Goal: Information Seeking & Learning: Learn about a topic

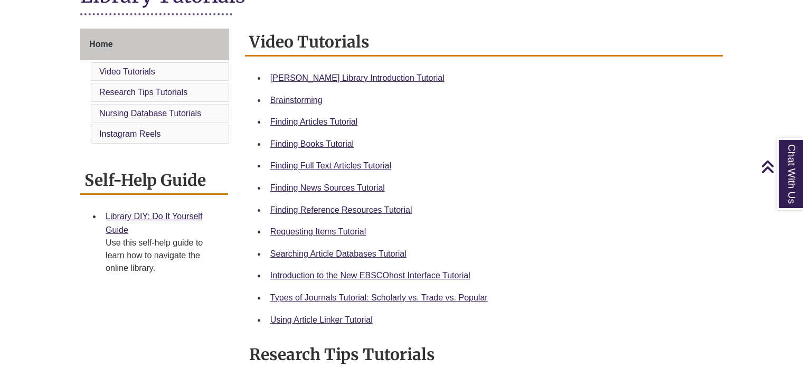
scroll to position [269, 0]
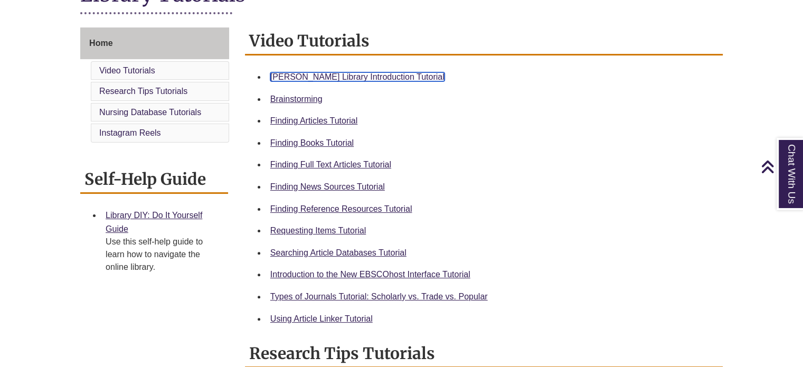
click at [313, 78] on link "[PERSON_NAME] Library Introduction Tutorial" at bounding box center [357, 76] width 174 height 9
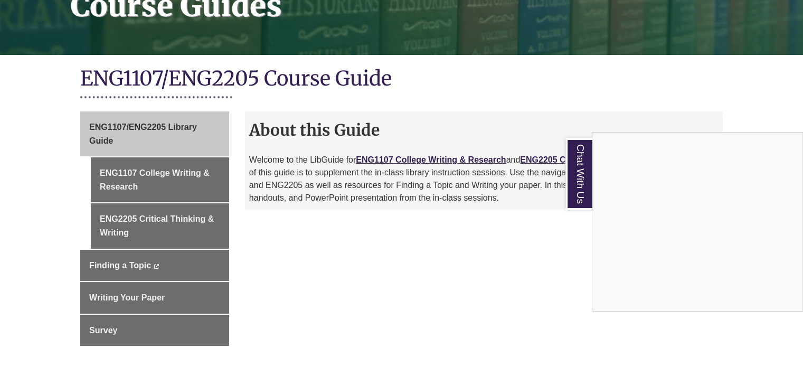
scroll to position [192, 0]
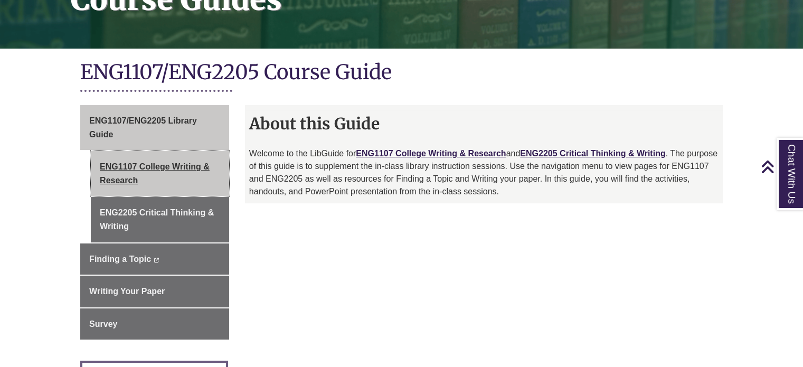
click at [172, 165] on link "ENG1107 College Writing & Research" at bounding box center [160, 173] width 138 height 45
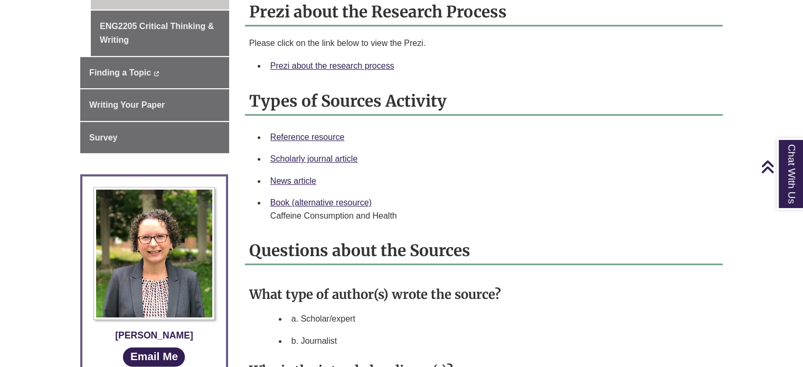
scroll to position [375, 0]
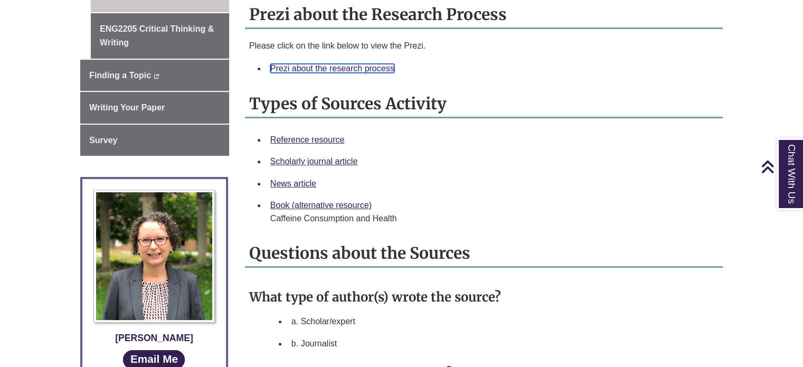
click at [352, 71] on link "Prezi about the research process" at bounding box center [332, 68] width 124 height 9
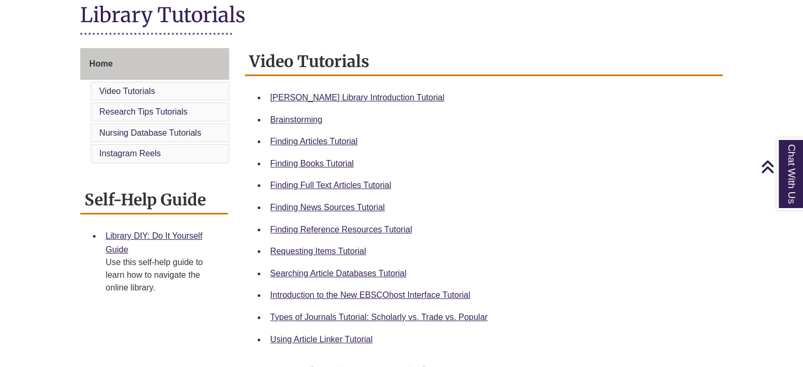
scroll to position [249, 0]
click at [352, 227] on link "Finding Reference Resources Tutorial" at bounding box center [341, 228] width 142 height 9
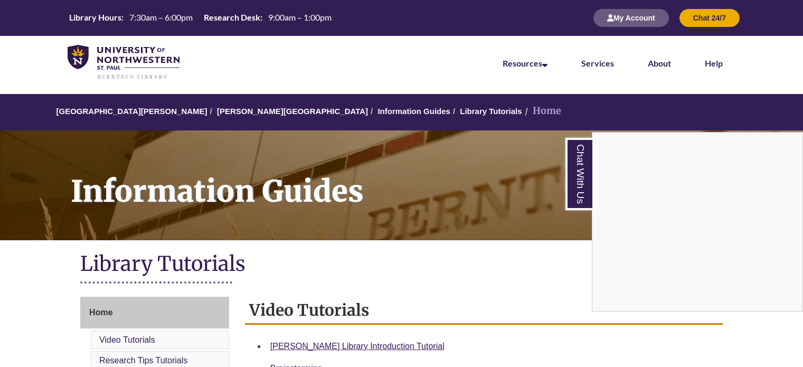
scroll to position [269, 0]
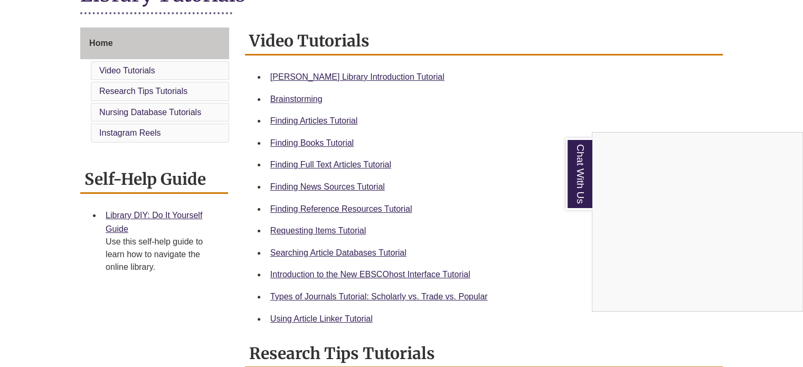
click at [330, 206] on div "Chat With Us" at bounding box center [401, 183] width 803 height 367
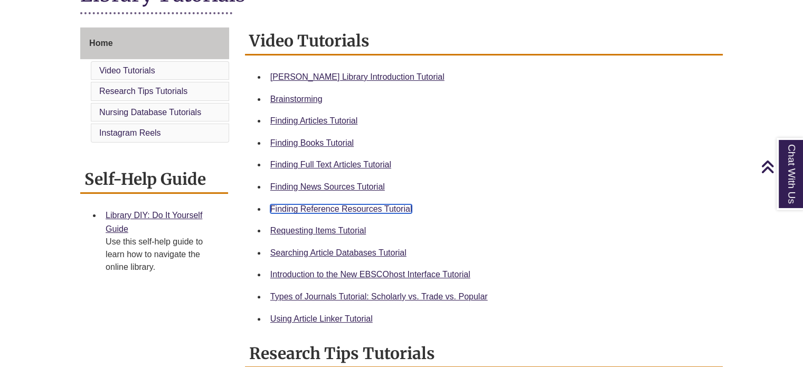
click at [330, 206] on link "Finding Reference Resources Tutorial" at bounding box center [341, 208] width 142 height 9
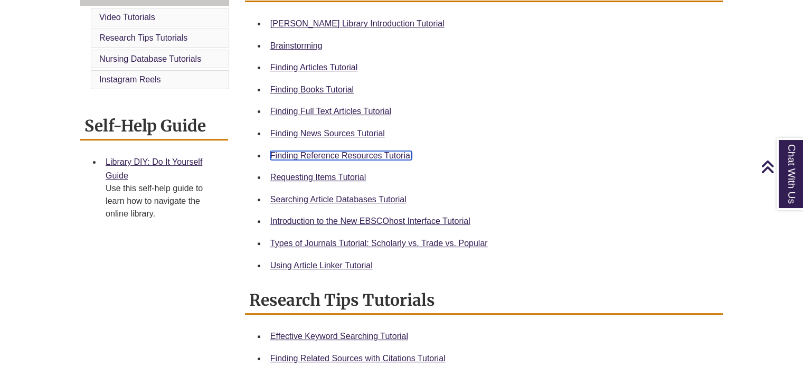
scroll to position [322, 0]
click at [162, 284] on div "Home Video Tutorials Research Tips Tutorials Nursing Database Tutorials Instagr…" at bounding box center [401, 288] width 659 height 626
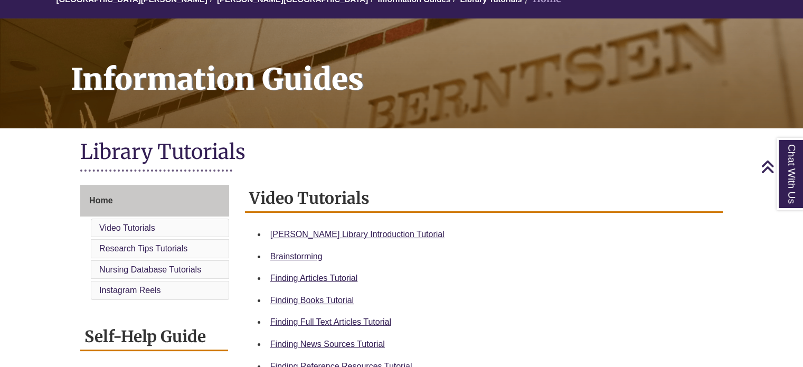
scroll to position [0, 0]
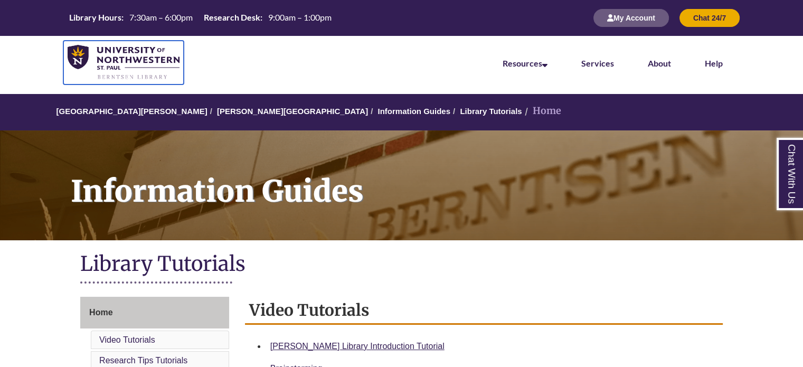
click at [151, 55] on img at bounding box center [124, 62] width 112 height 35
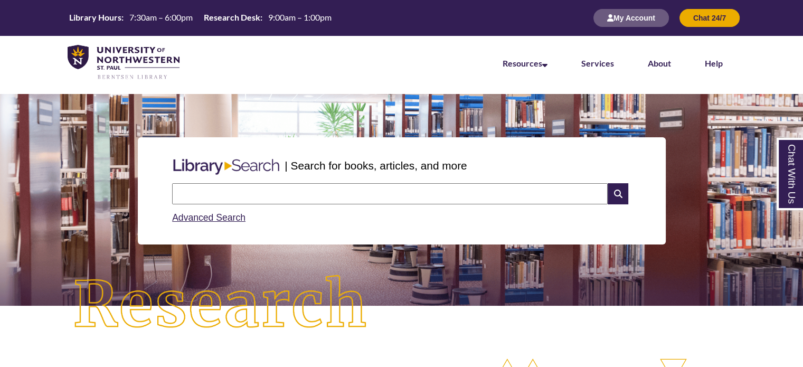
click at [363, 194] on input "text" at bounding box center [390, 193] width 436 height 21
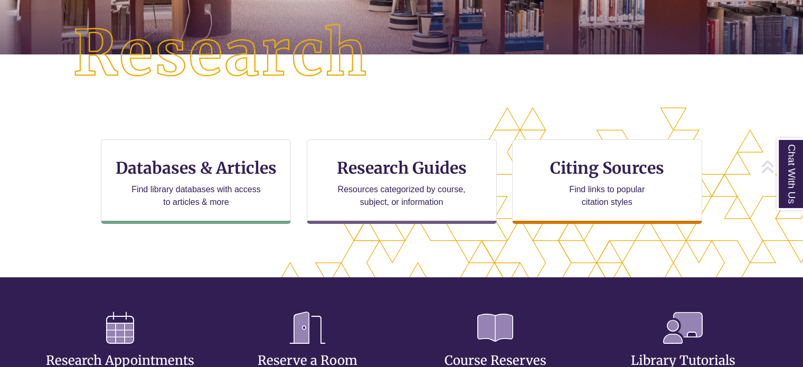
scroll to position [255, 0]
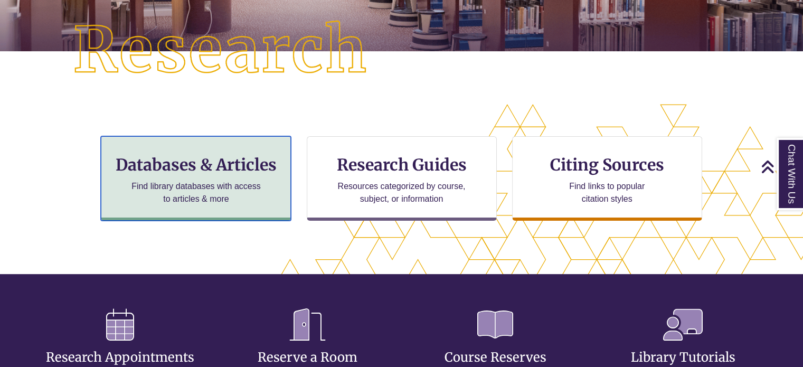
click at [188, 182] on p "Find library databases with access to articles & more" at bounding box center [196, 192] width 138 height 25
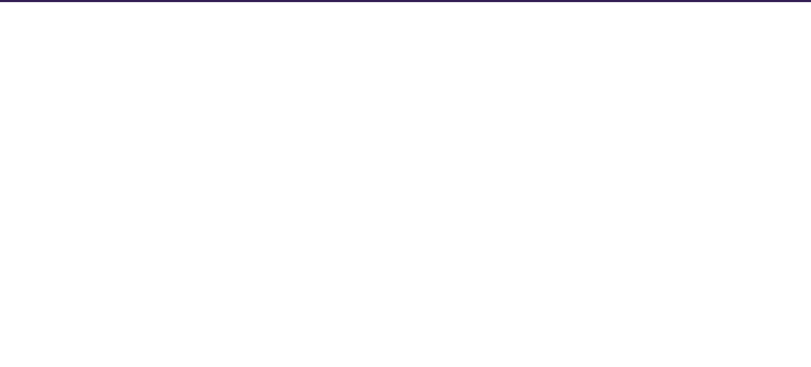
select select "Database Subject Filter"
select select "Database Types Filter"
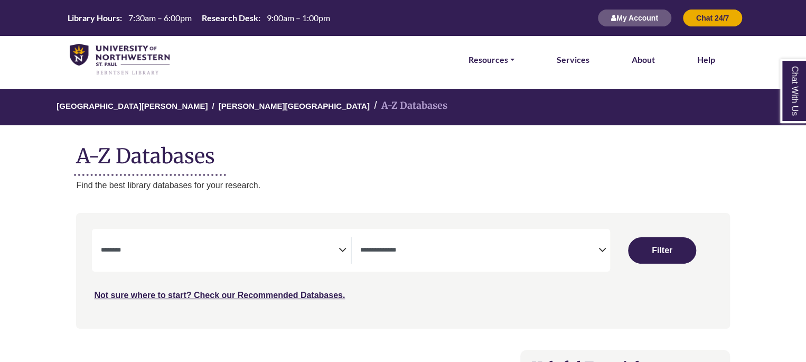
select select "Database Subject Filter"
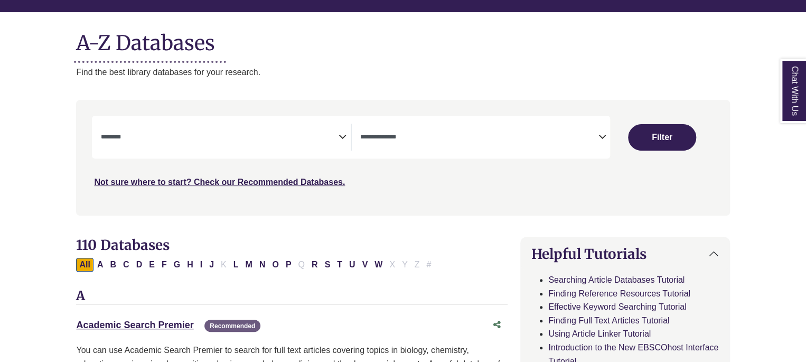
scroll to position [114, 0]
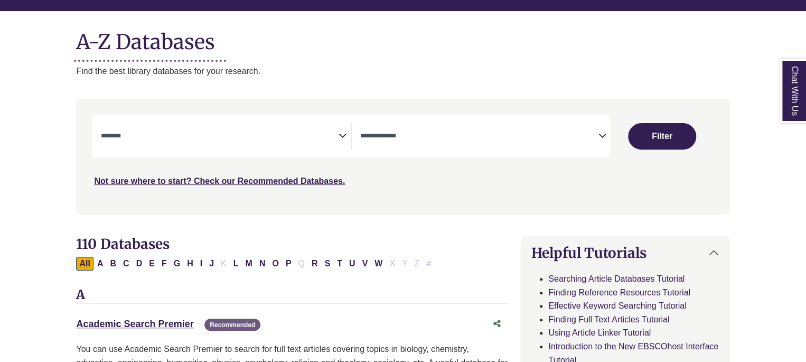
click at [177, 133] on textarea "Search" at bounding box center [219, 137] width 238 height 8
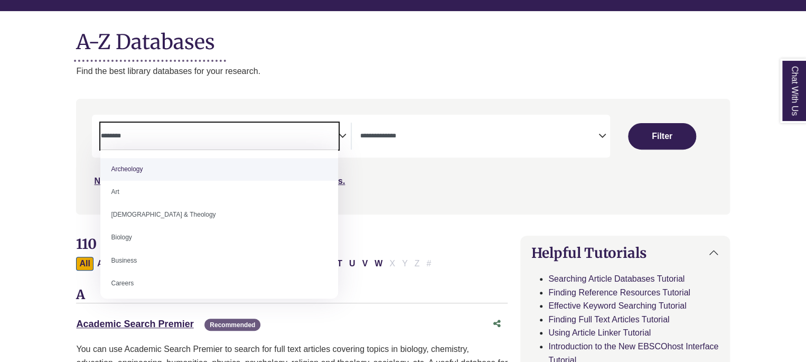
click at [455, 175] on div "Not sure where to start? Check our Recommended Databases." at bounding box center [325, 177] width 466 height 22
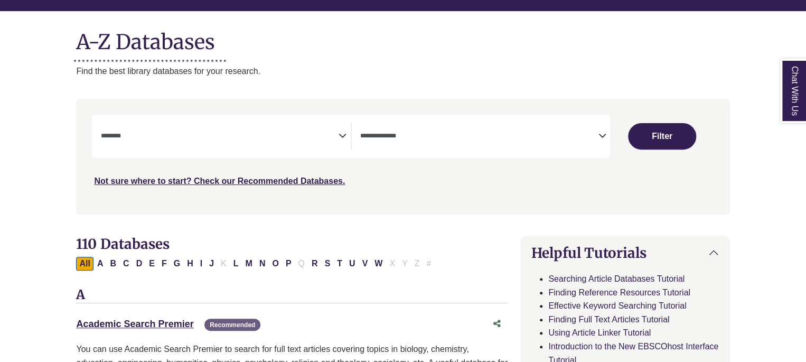
click at [483, 129] on span "Search filters" at bounding box center [479, 136] width 238 height 27
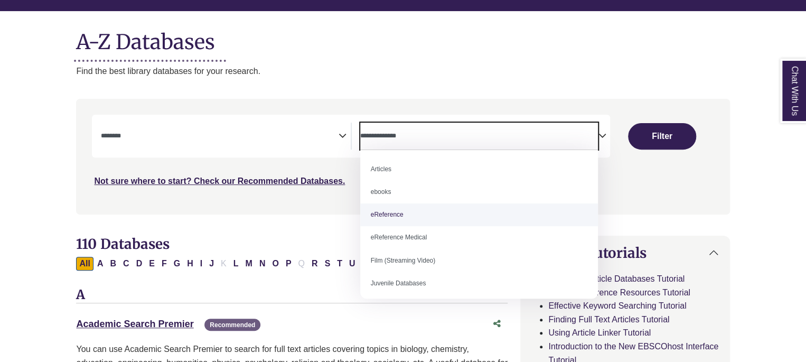
select select "*****"
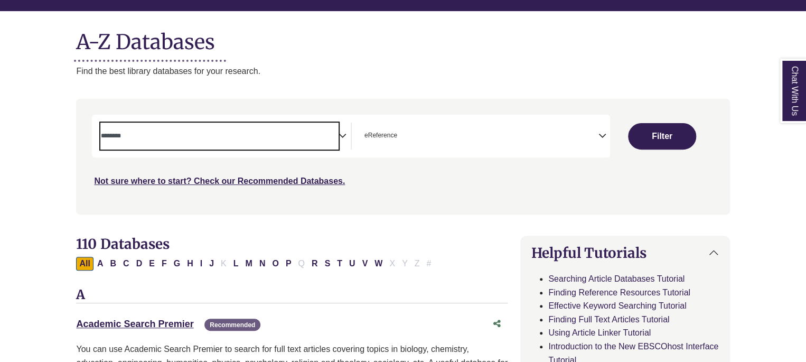
click at [230, 139] on textarea "Search" at bounding box center [219, 137] width 238 height 8
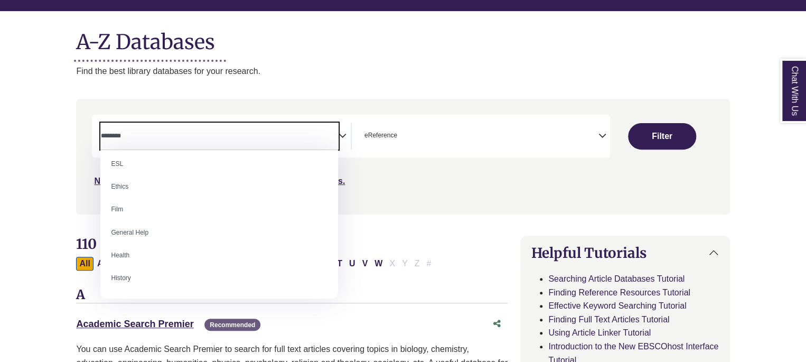
scroll to position [394, 0]
select select "*****"
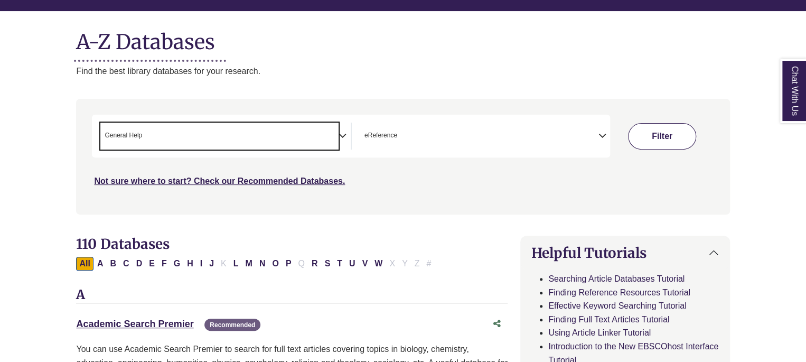
click at [672, 139] on button "Filter" at bounding box center [662, 136] width 68 height 26
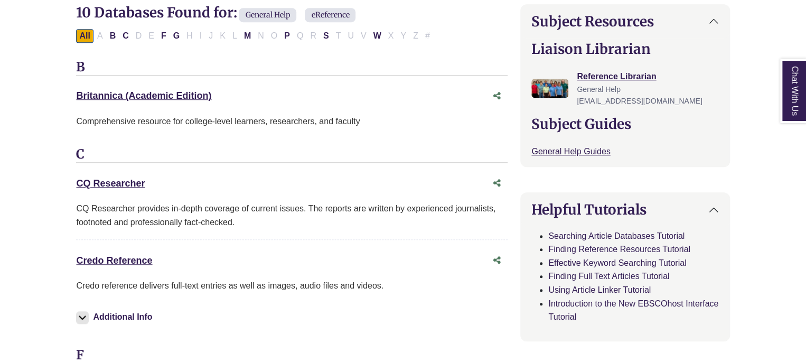
scroll to position [397, 0]
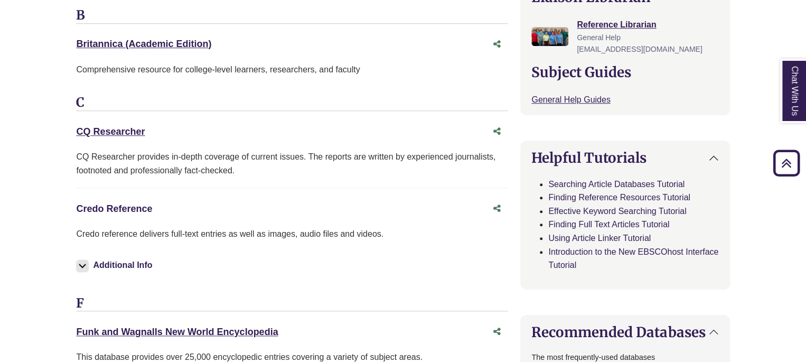
click at [116, 209] on link "Credo Reference This link opens in a new window" at bounding box center [114, 208] width 76 height 11
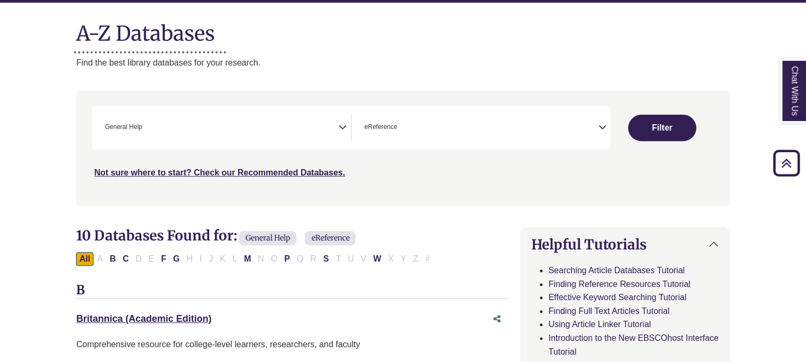
scroll to position [114, 0]
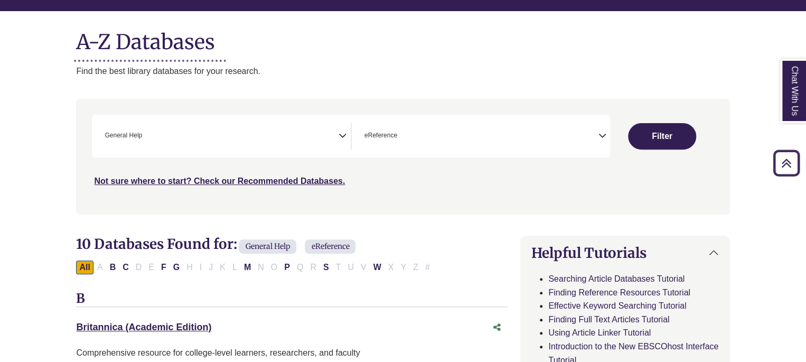
select select "Database Subject Filter"
select select "Database Types Filter"
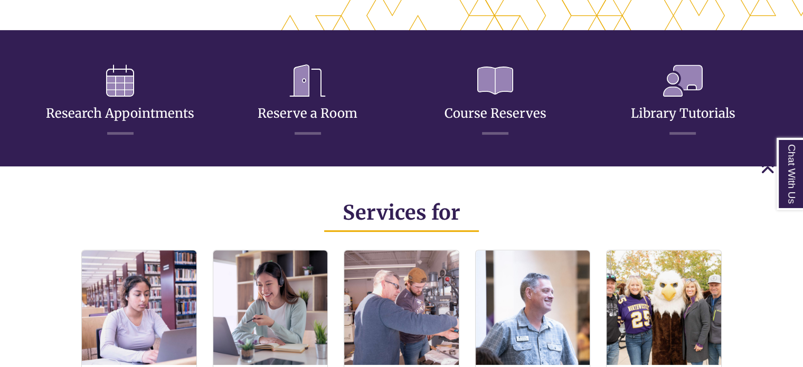
scroll to position [498, 0]
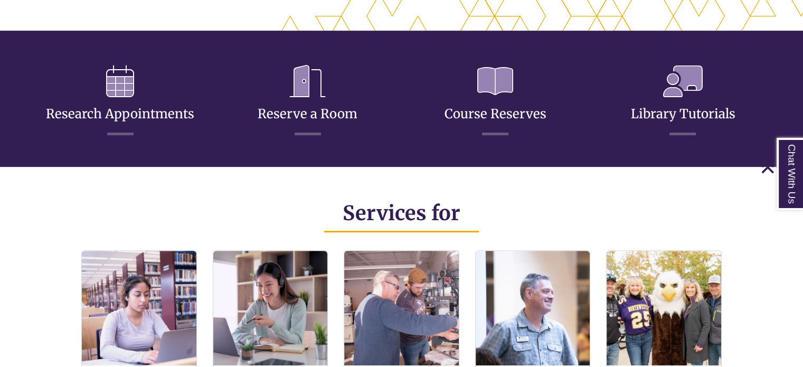
click at [634, 92] on h3 "Library Tutorials" at bounding box center [683, 96] width 172 height 78
click at [716, 104] on h3 "Library Tutorials" at bounding box center [683, 96] width 172 height 78
click at [695, 110] on link "Library Tutorials" at bounding box center [683, 101] width 105 height 42
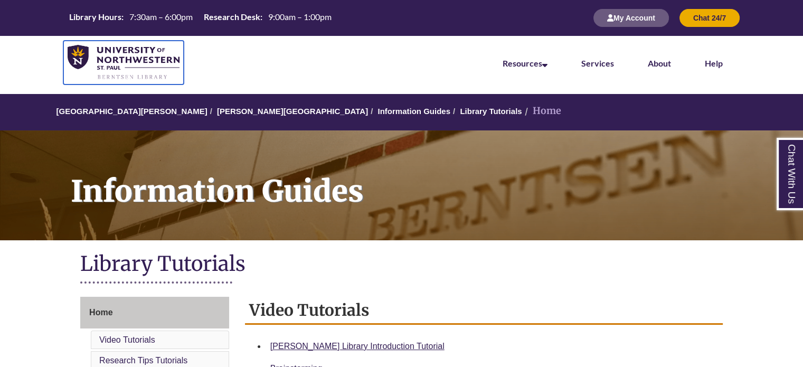
click at [144, 78] on img at bounding box center [124, 62] width 112 height 35
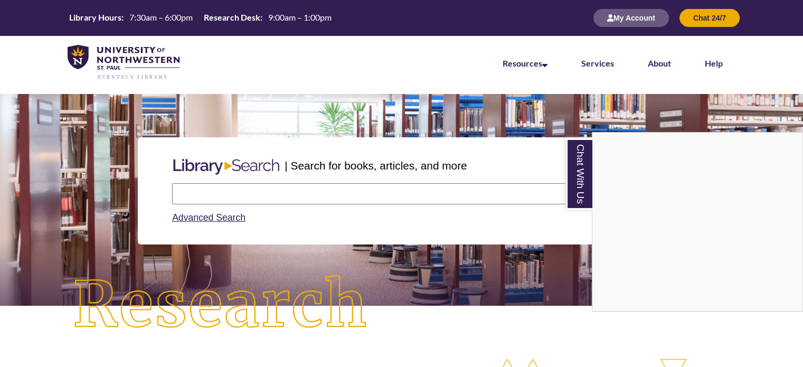
click at [300, 192] on div "Chat With Us" at bounding box center [401, 183] width 803 height 367
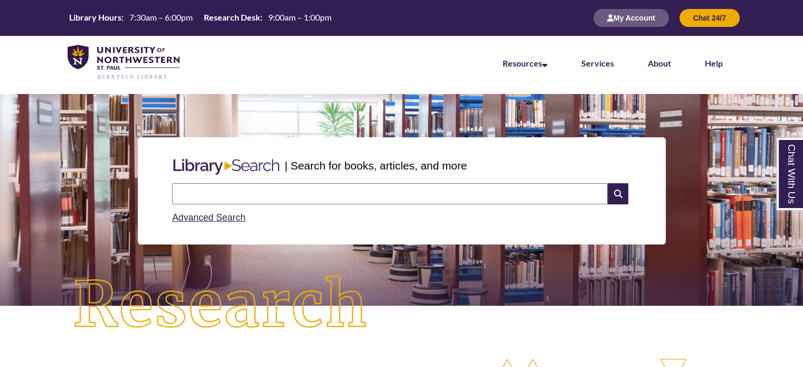
click at [300, 192] on input "text" at bounding box center [390, 193] width 436 height 21
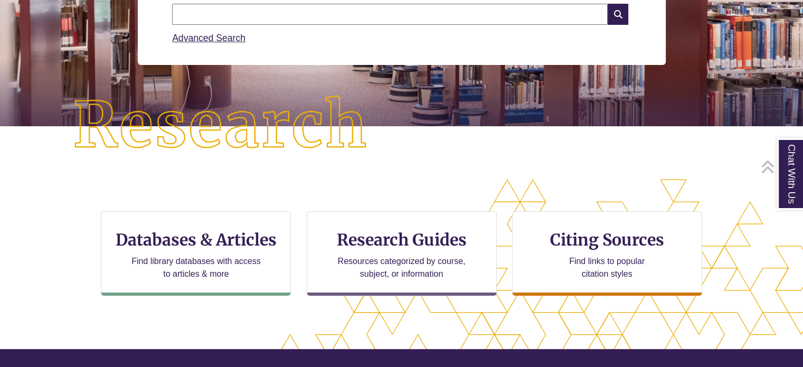
scroll to position [185, 0]
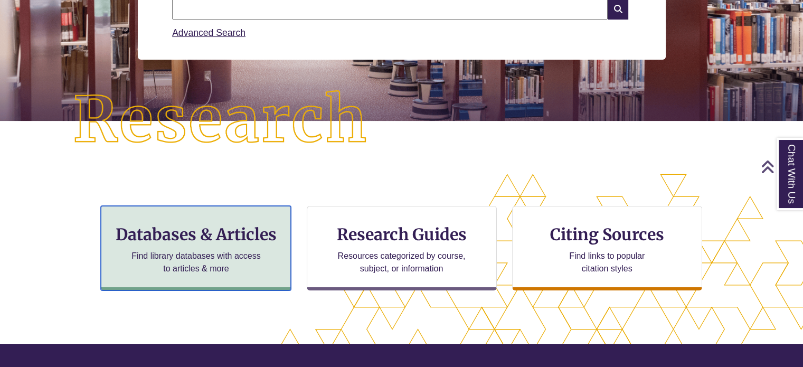
click at [169, 271] on p "Find library databases with access to articles & more" at bounding box center [196, 262] width 138 height 25
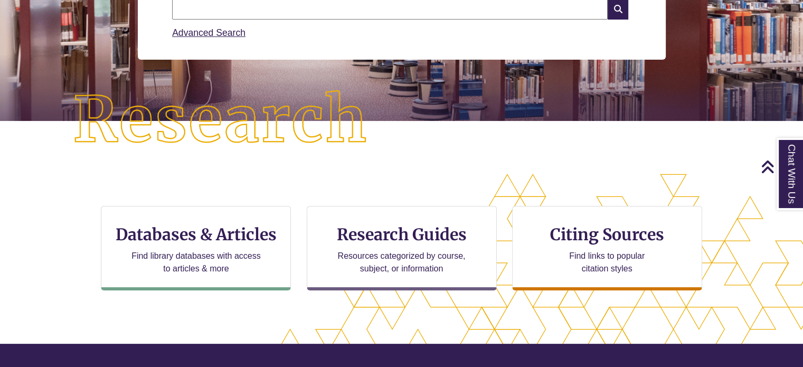
scroll to position [5, 5]
click at [299, 18] on input "text" at bounding box center [390, 8] width 436 height 21
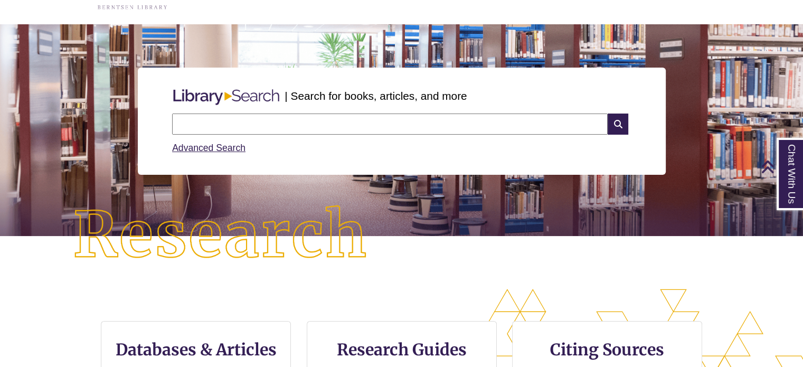
scroll to position [70, 0]
type input "**********"
click at [615, 124] on icon at bounding box center [618, 124] width 20 height 21
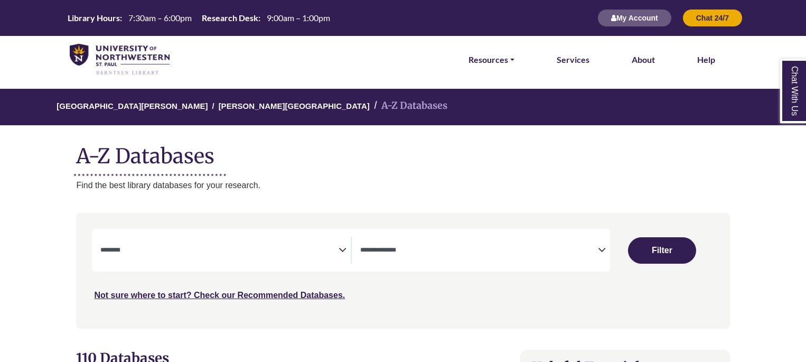
select select "Database Subject Filter"
select select "Database Types Filter"
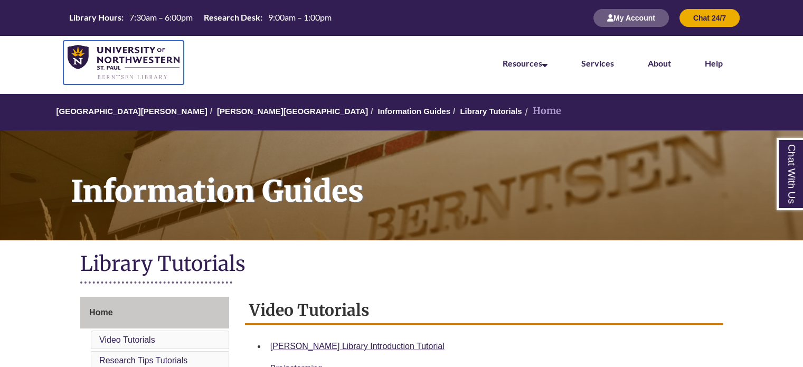
click at [106, 55] on img at bounding box center [124, 62] width 112 height 35
